Goal: Obtain resource: Download file/media

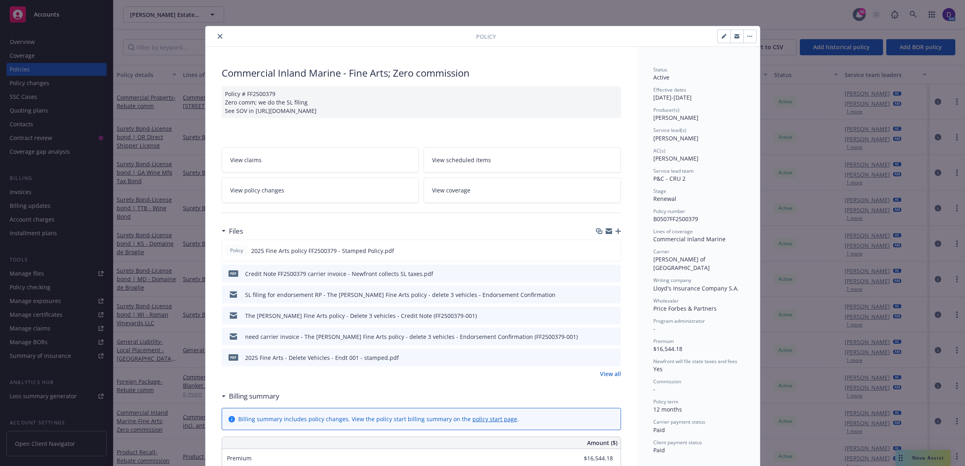
click at [218, 36] on icon "close" at bounding box center [220, 36] width 5 height 5
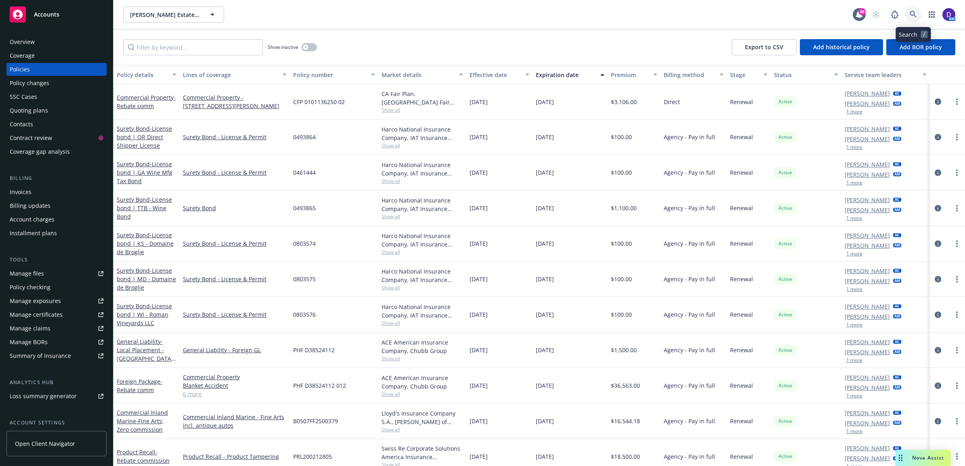
click at [916, 16] on icon at bounding box center [913, 14] width 7 height 7
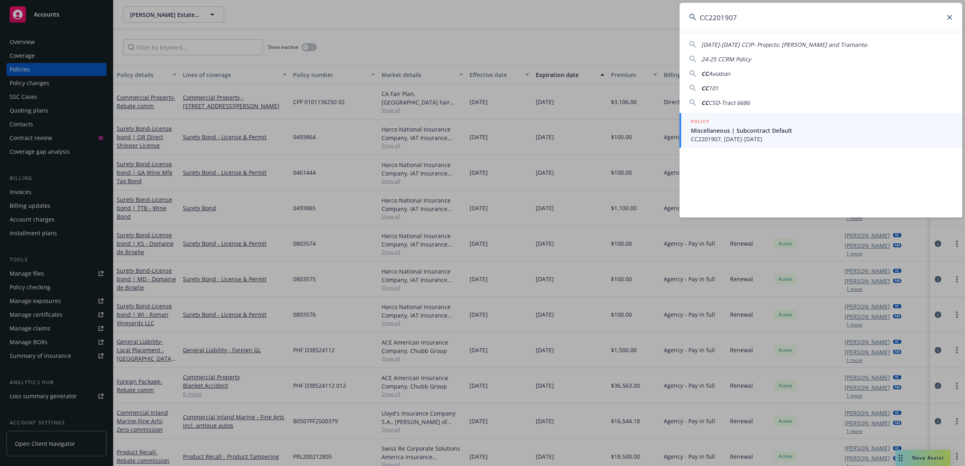
type input "CC2201907"
click at [710, 139] on span "CC2201907, 09/01/2022-09/01/2025" at bounding box center [822, 139] width 262 height 8
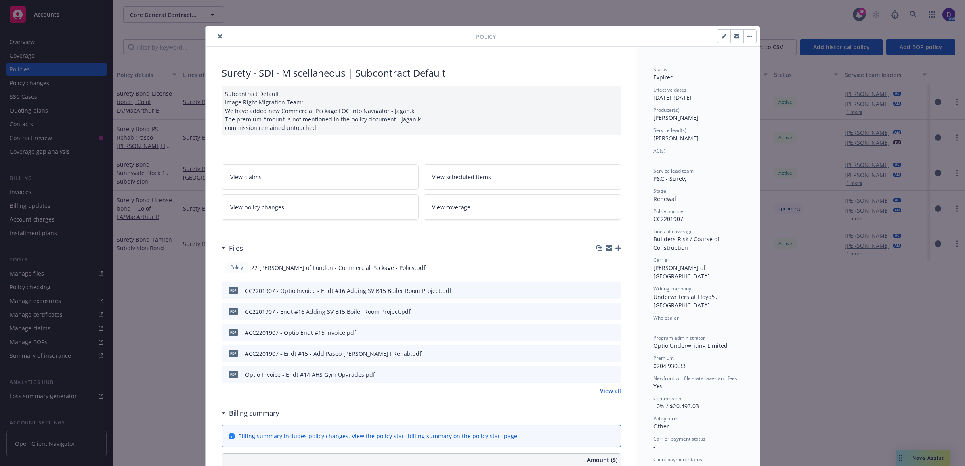
click at [606, 392] on link "View all" at bounding box center [610, 391] width 21 height 8
